Goal: Check status: Check status

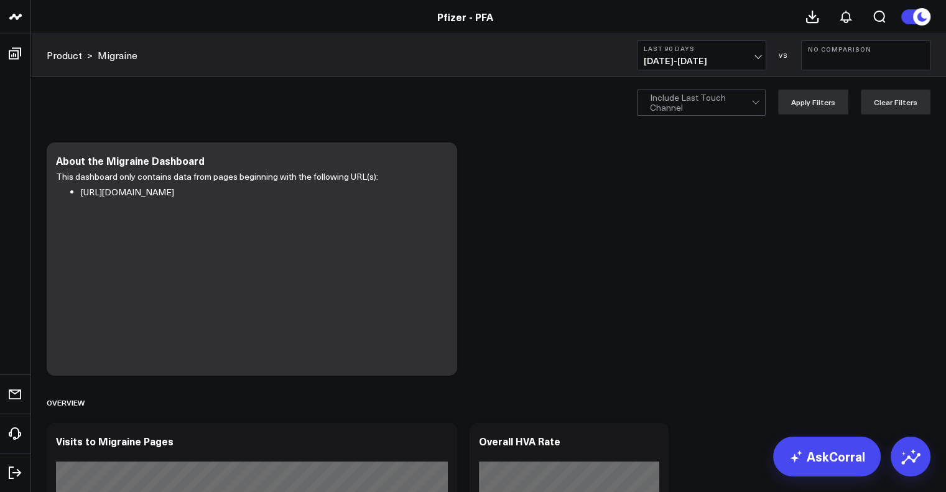
click at [0, 73] on li "Boards Executive Summary Product Release Spotlight 4.3 [MEDICAL_DATA] 5.0 ATTR-…" at bounding box center [15, 53] width 30 height 39
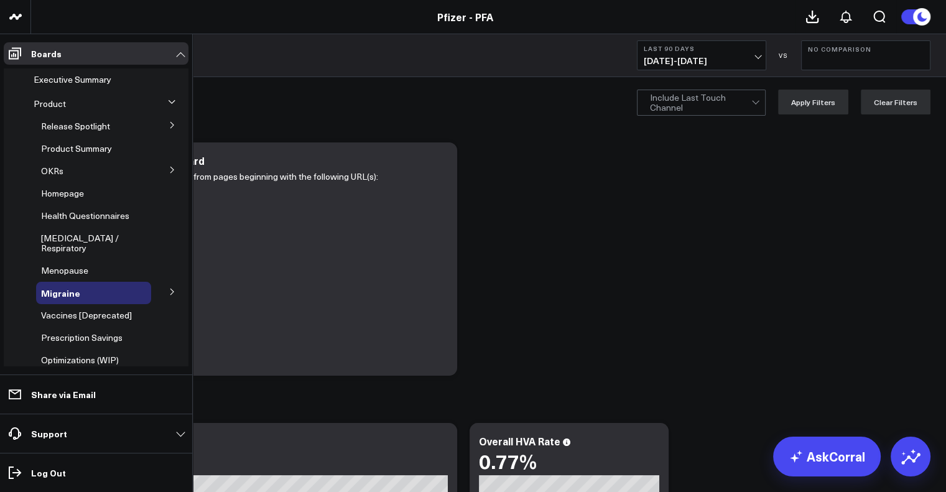
click at [163, 101] on button at bounding box center [172, 102] width 19 height 32
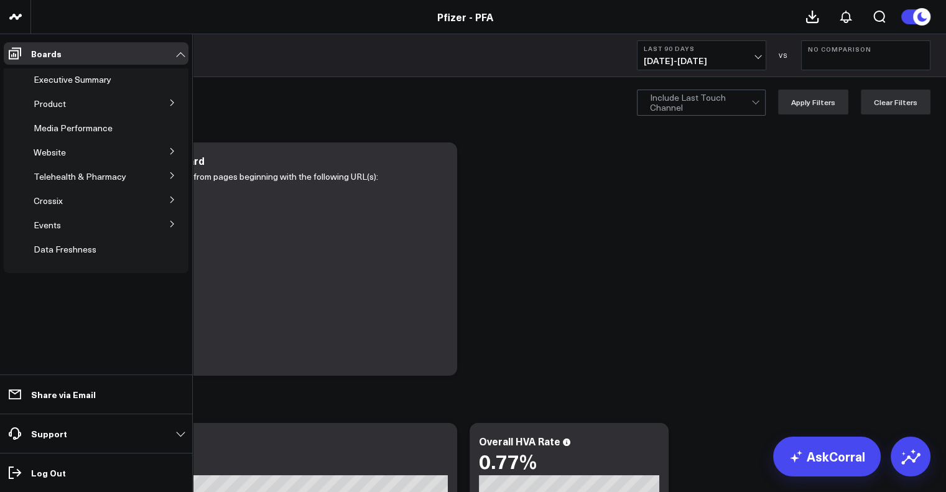
click at [170, 103] on icon at bounding box center [172, 102] width 7 height 7
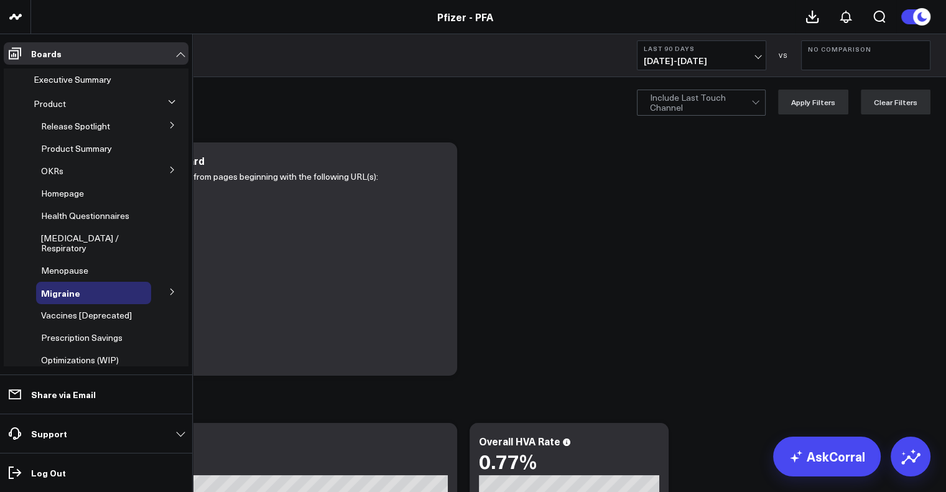
click at [169, 129] on icon at bounding box center [172, 124] width 7 height 7
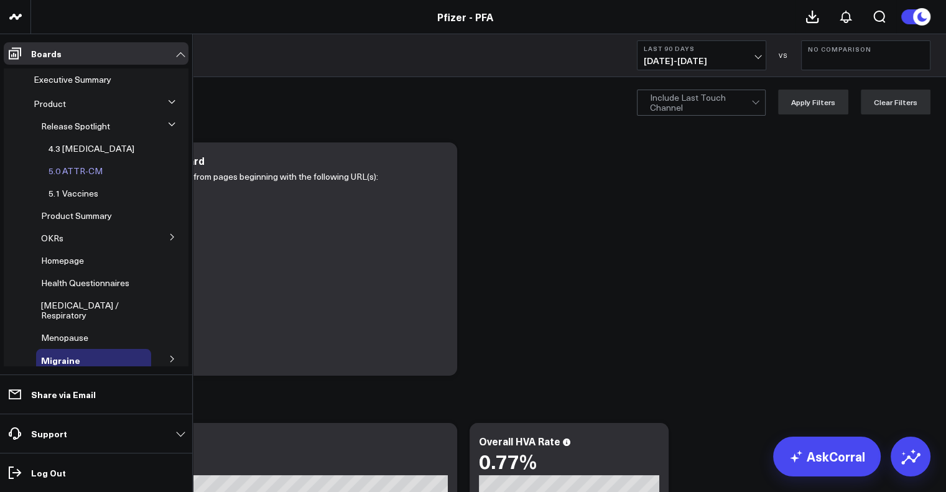
click at [87, 170] on span "5.0 ATTR-CM" at bounding box center [76, 171] width 54 height 12
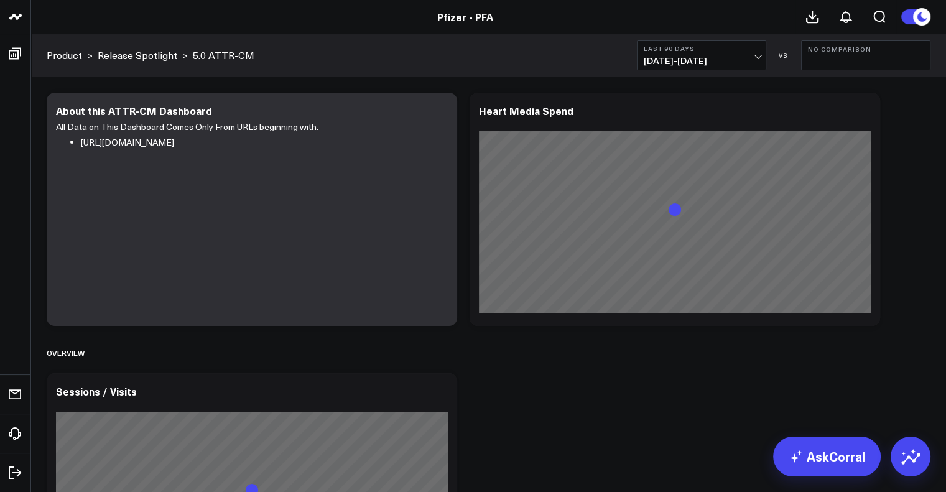
click at [733, 55] on button "Last 90 Days [DATE] - [DATE]" at bounding box center [701, 55] width 129 height 30
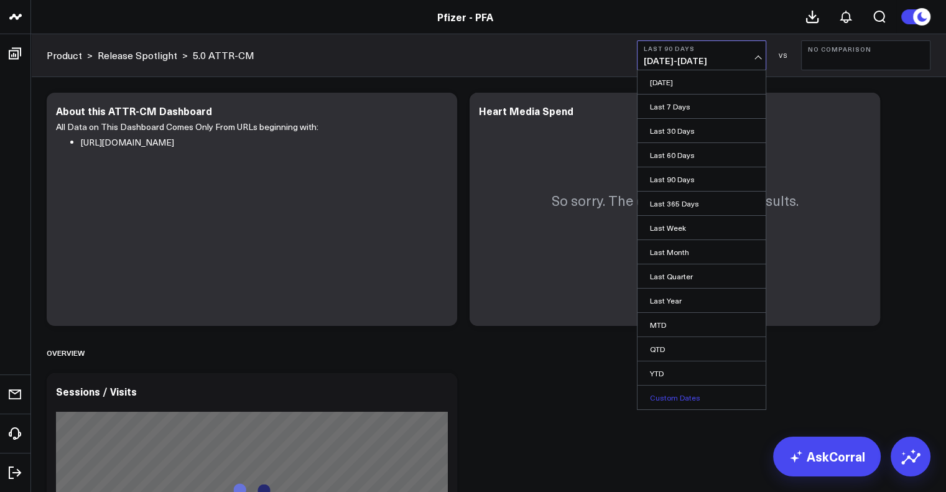
click at [682, 398] on link "Custom Dates" at bounding box center [702, 398] width 128 height 24
select select "8"
select select "2025"
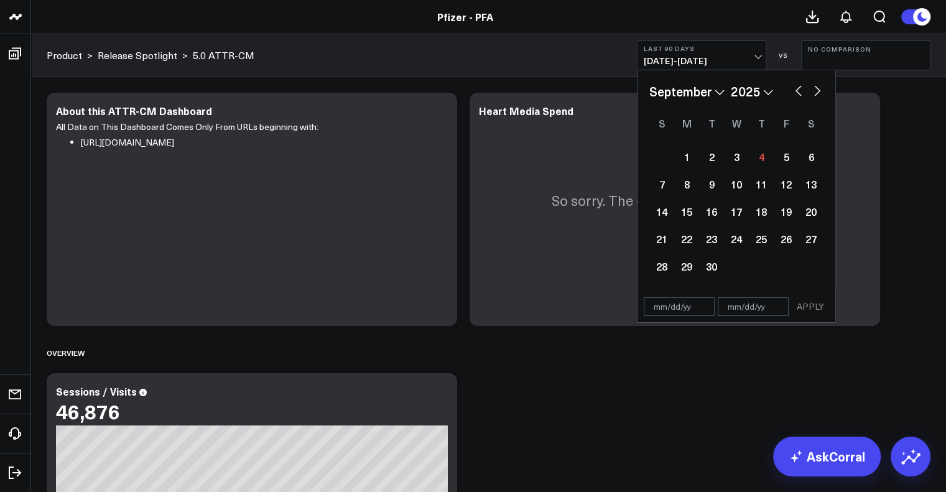
click at [796, 91] on button "button" at bounding box center [799, 89] width 12 height 15
select select "7"
select select "2025"
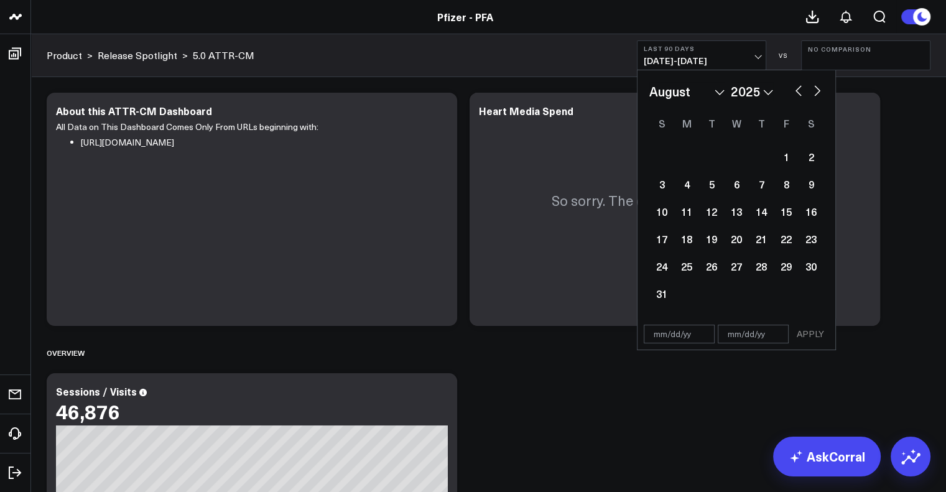
click at [799, 96] on button "button" at bounding box center [799, 89] width 12 height 15
select select "6"
select select "2025"
click at [766, 233] on div "24" at bounding box center [761, 238] width 25 height 25
type input "[DATE]"
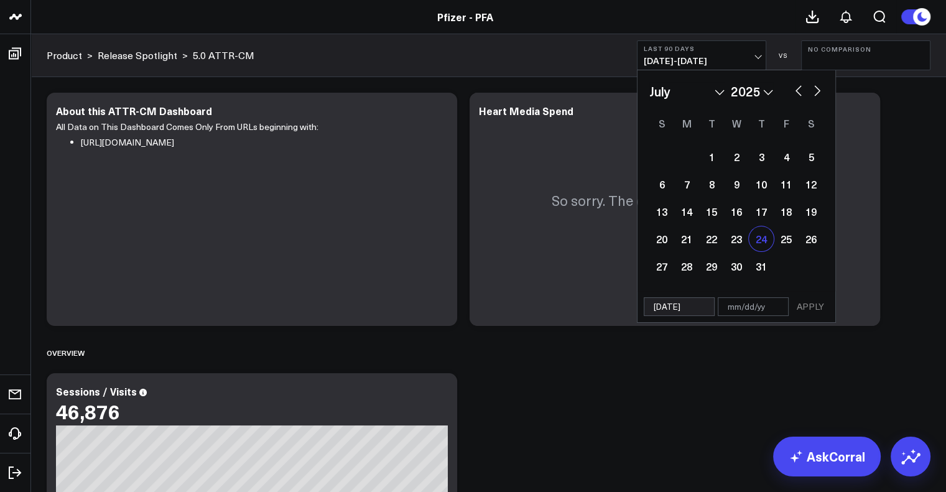
select select "6"
select select "2025"
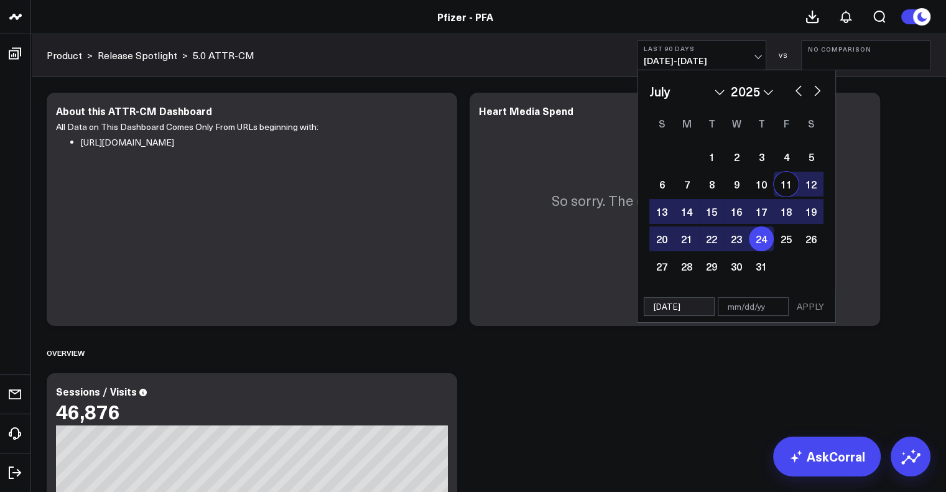
click at [822, 86] on button "button" at bounding box center [817, 89] width 12 height 15
select select "7"
select select "2025"
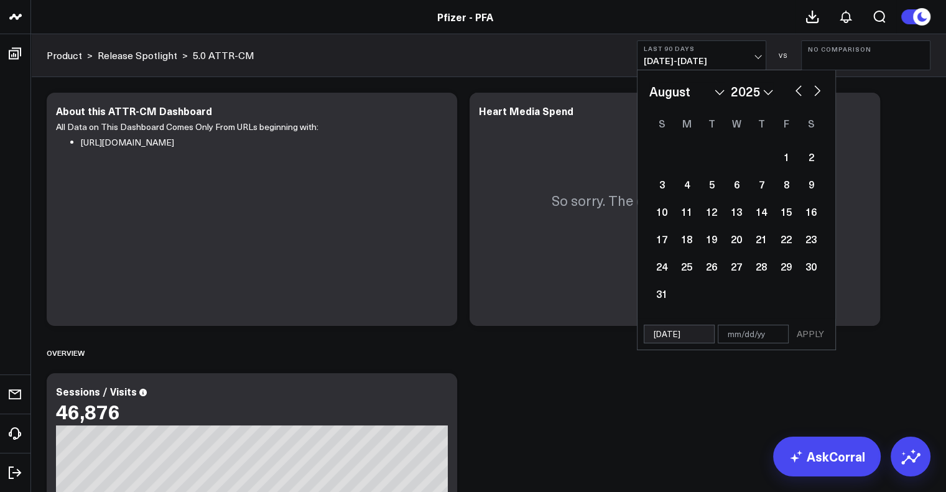
click at [818, 91] on button "button" at bounding box center [817, 89] width 12 height 15
select select "8"
select select "2025"
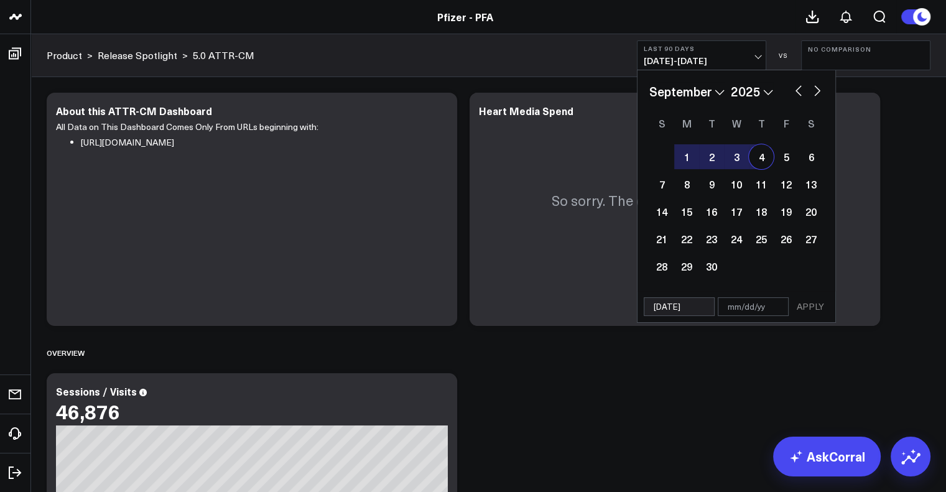
click at [757, 158] on div "4" at bounding box center [761, 156] width 25 height 25
type input "[DATE]"
select select "8"
select select "2025"
click at [816, 307] on button "APPLY" at bounding box center [810, 306] width 37 height 19
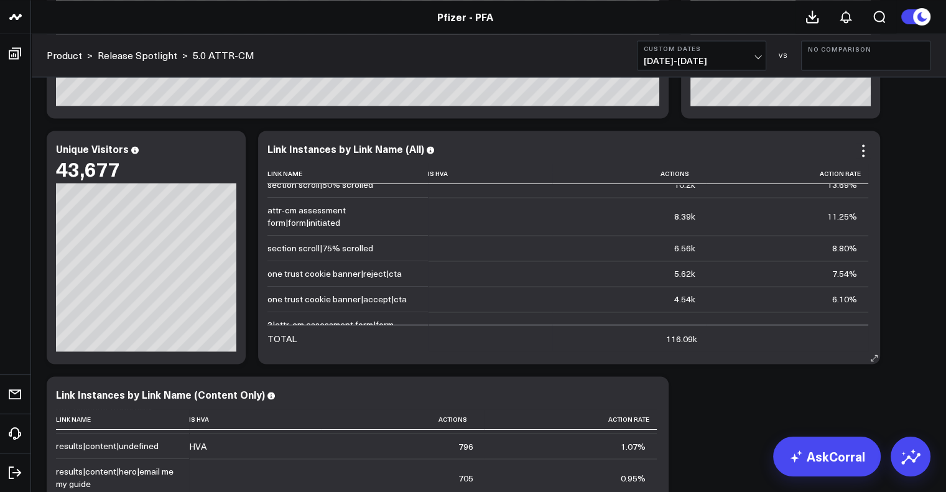
scroll to position [37, 0]
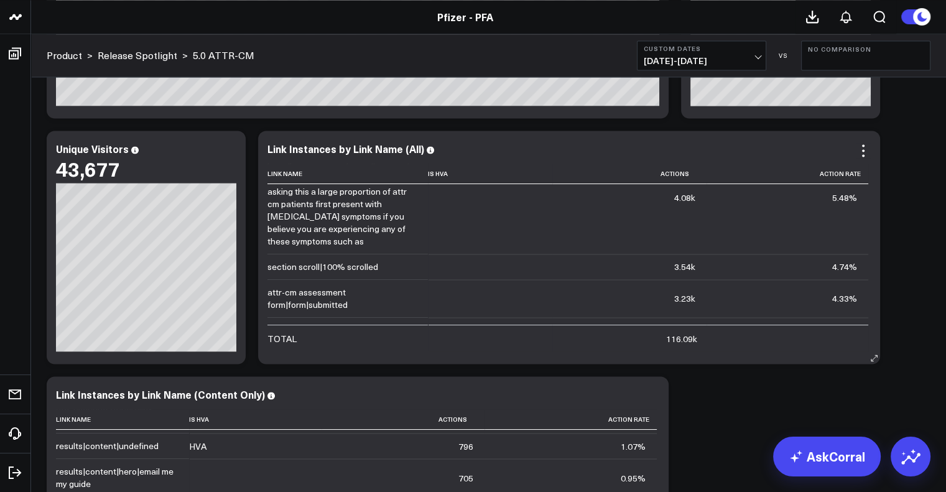
scroll to position [248, 0]
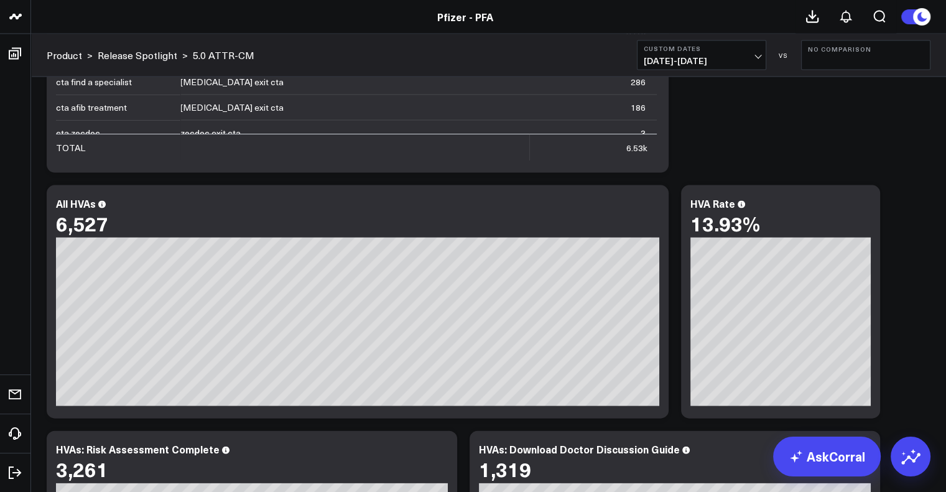
scroll to position [2682, 0]
